Goal: Task Accomplishment & Management: Use online tool/utility

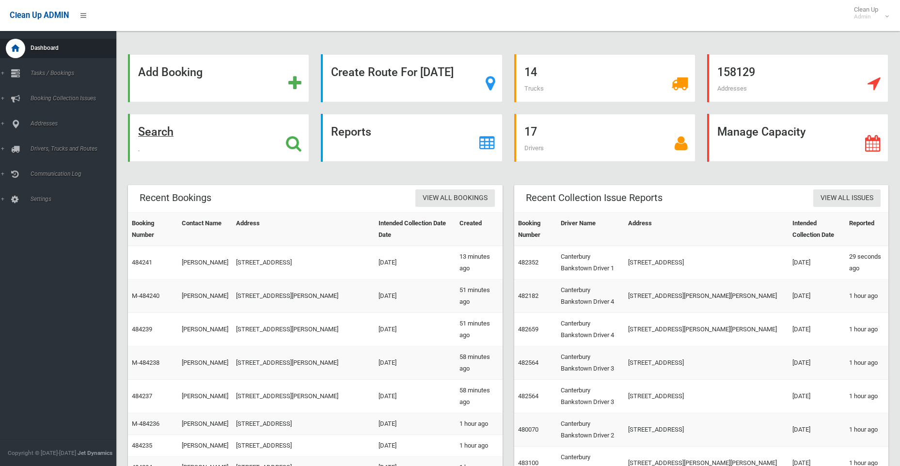
click at [161, 134] on strong "Search" at bounding box center [155, 132] width 35 height 14
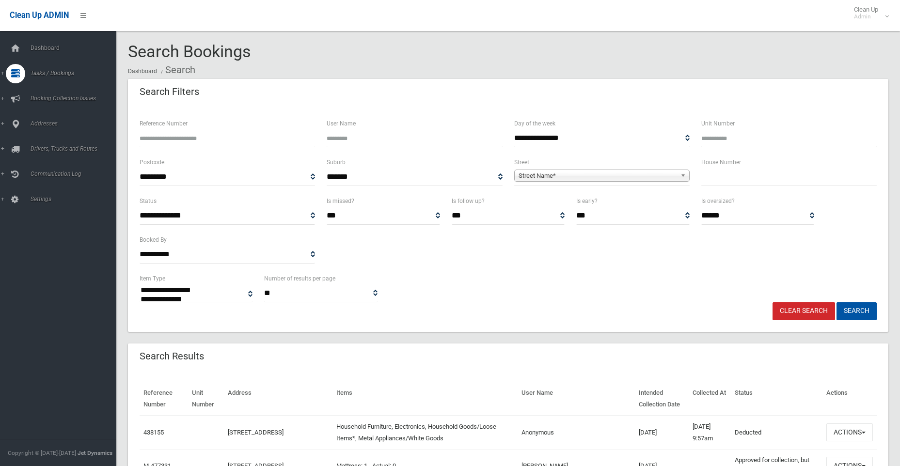
select select
click at [724, 180] on input "text" at bounding box center [790, 177] width 176 height 18
type input "**"
click at [567, 172] on span "Street Name*" at bounding box center [598, 176] width 158 height 12
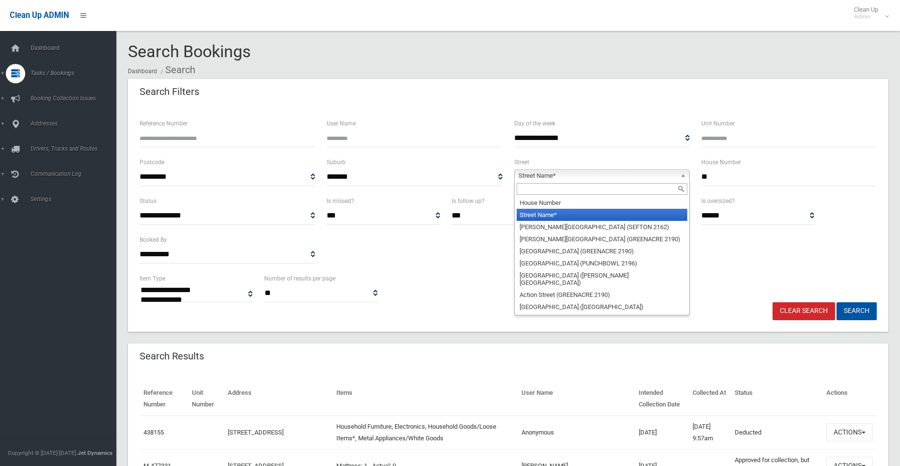
click at [557, 188] on input "text" at bounding box center [602, 189] width 171 height 12
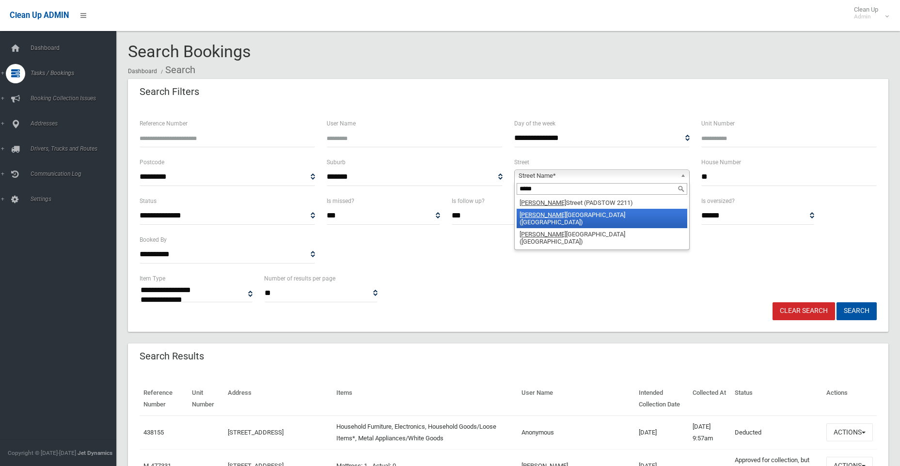
type input "*****"
click at [558, 214] on li "Alice Street North (WILEY PARK 2195)" at bounding box center [602, 218] width 171 height 19
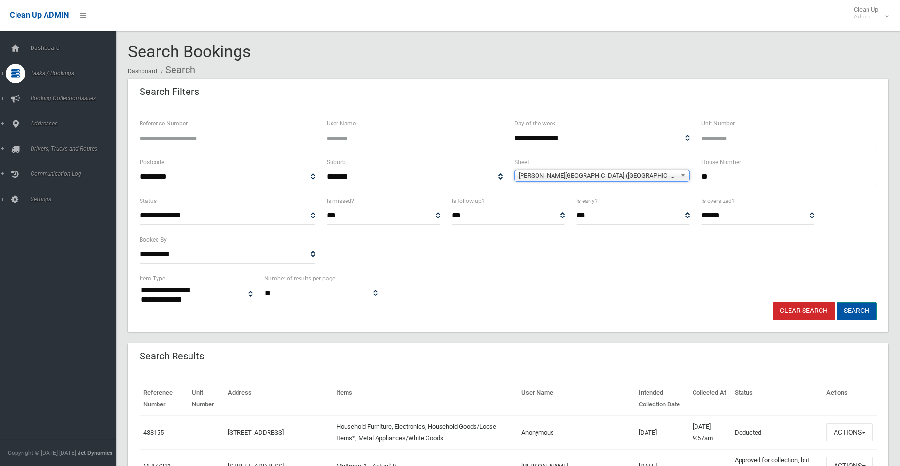
click at [861, 311] on button "Search" at bounding box center [857, 312] width 40 height 18
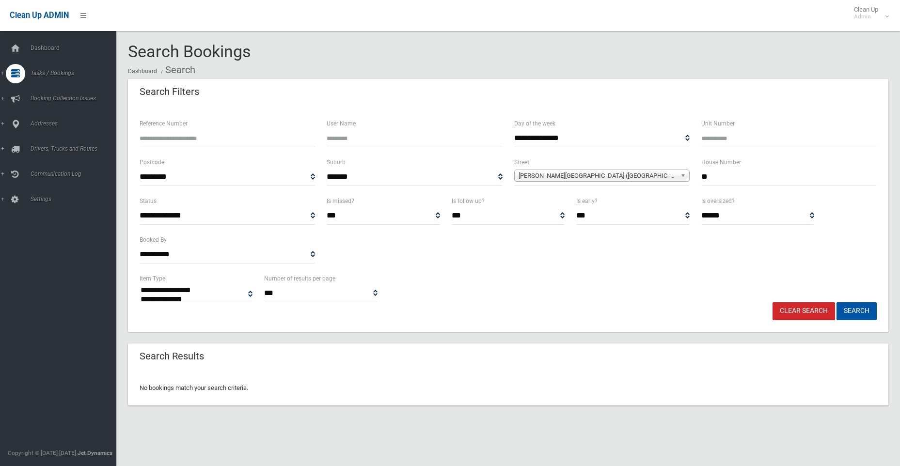
select select
click at [715, 177] on input "**" at bounding box center [790, 177] width 176 height 18
type input "*****"
click at [837, 303] on button "Search" at bounding box center [857, 312] width 40 height 18
click at [855, 311] on button "Search" at bounding box center [857, 312] width 40 height 18
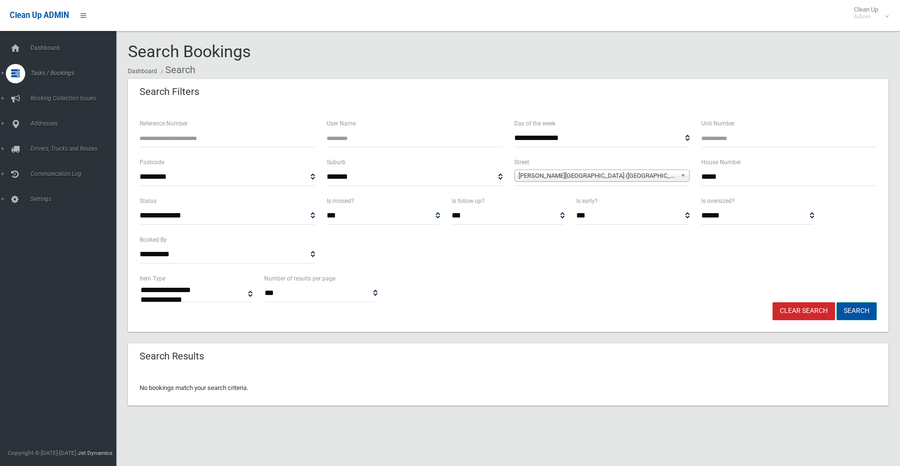
click at [856, 307] on button "Search" at bounding box center [857, 312] width 40 height 18
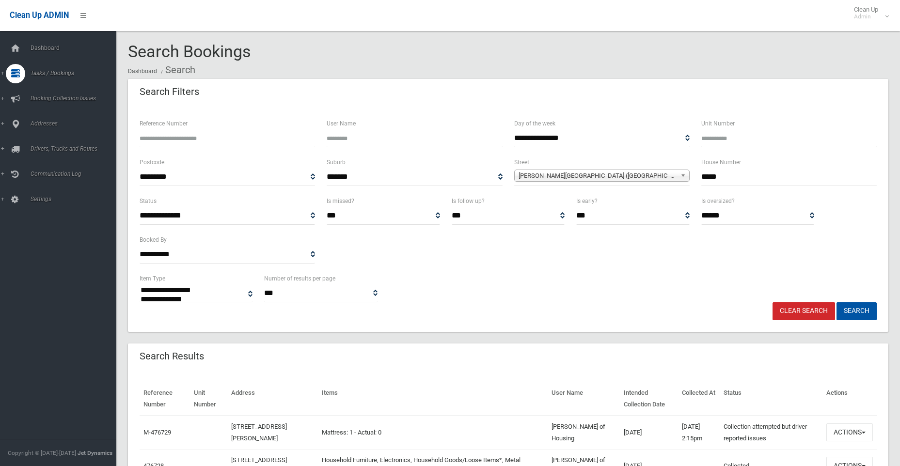
select select
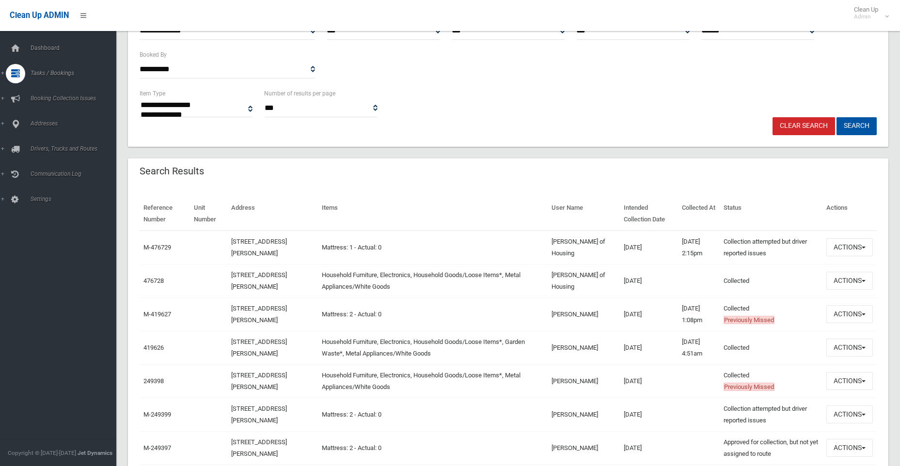
scroll to position [194, 0]
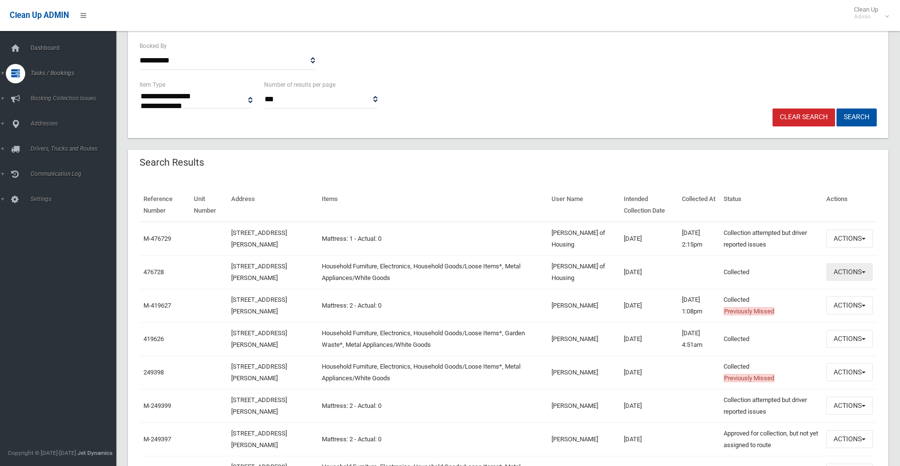
click at [844, 274] on button "Actions" at bounding box center [850, 272] width 47 height 18
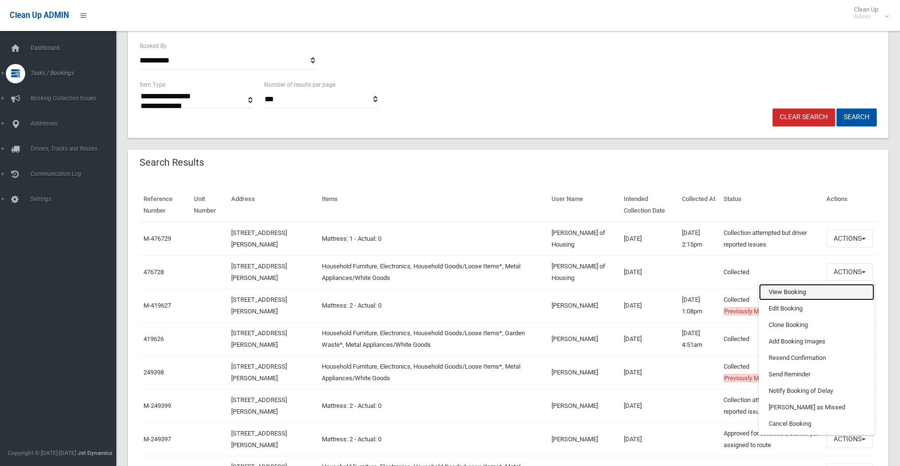
click at [776, 294] on link "View Booking" at bounding box center [816, 292] width 115 height 16
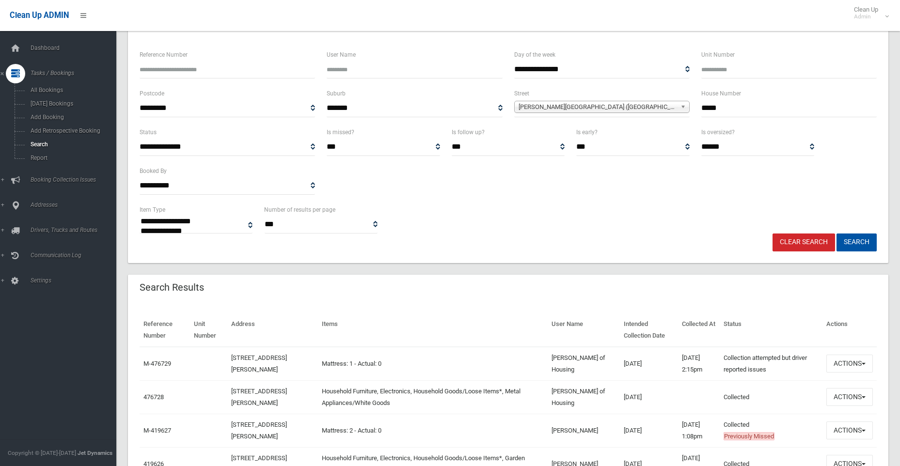
scroll to position [242, 0]
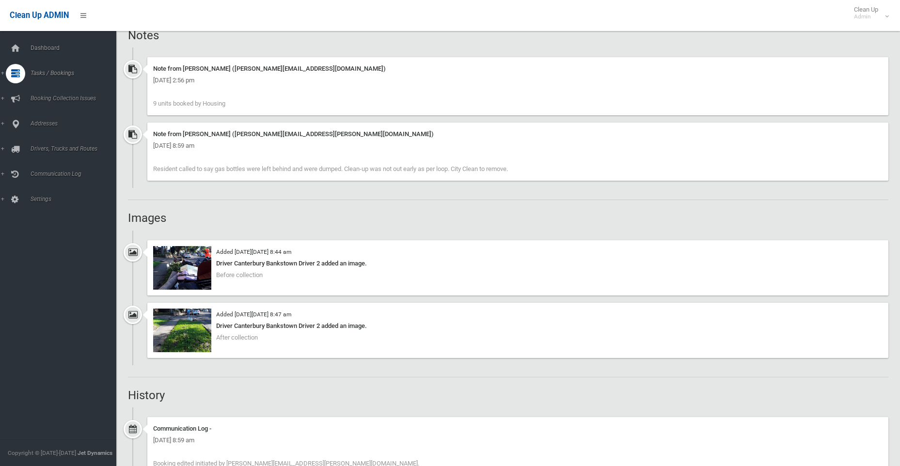
scroll to position [727, 0]
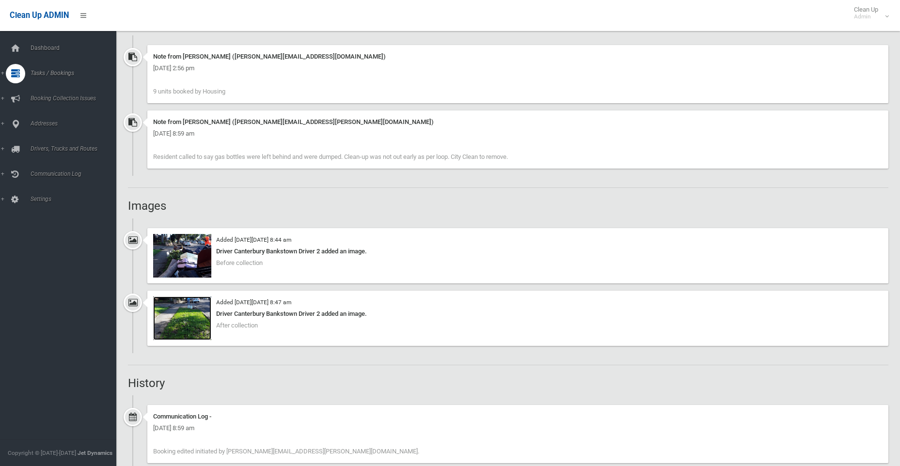
click at [191, 316] on img at bounding box center [182, 319] width 58 height 44
click at [193, 252] on img at bounding box center [182, 256] width 58 height 44
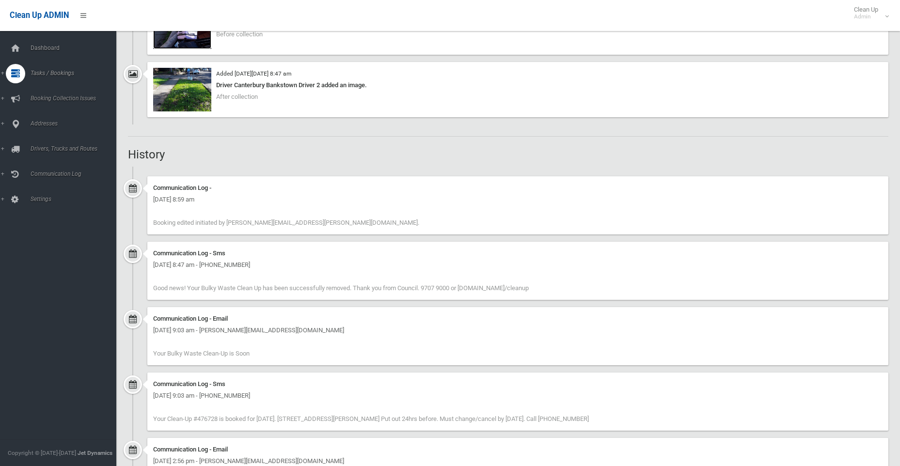
scroll to position [970, 0]
